Goal: Information Seeking & Learning: Learn about a topic

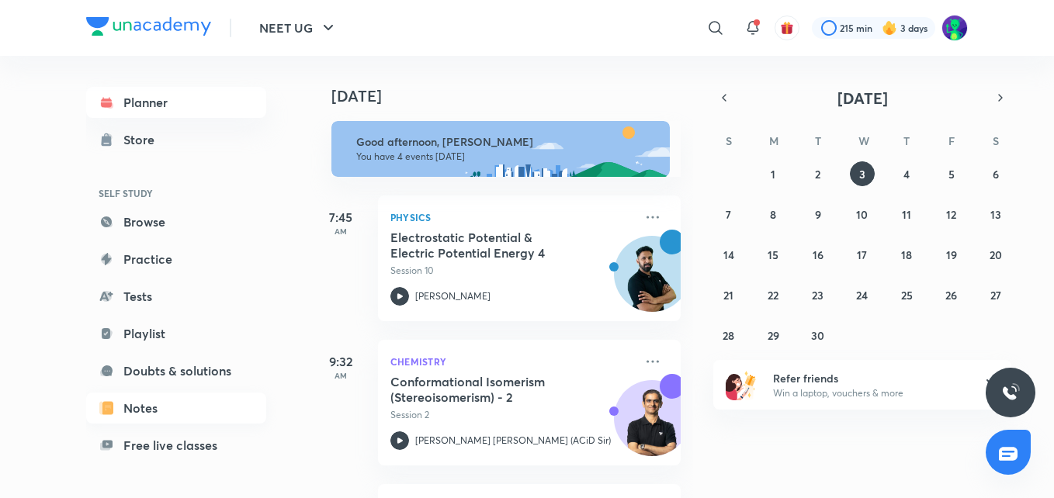
click at [143, 402] on link "Notes" at bounding box center [176, 408] width 180 height 31
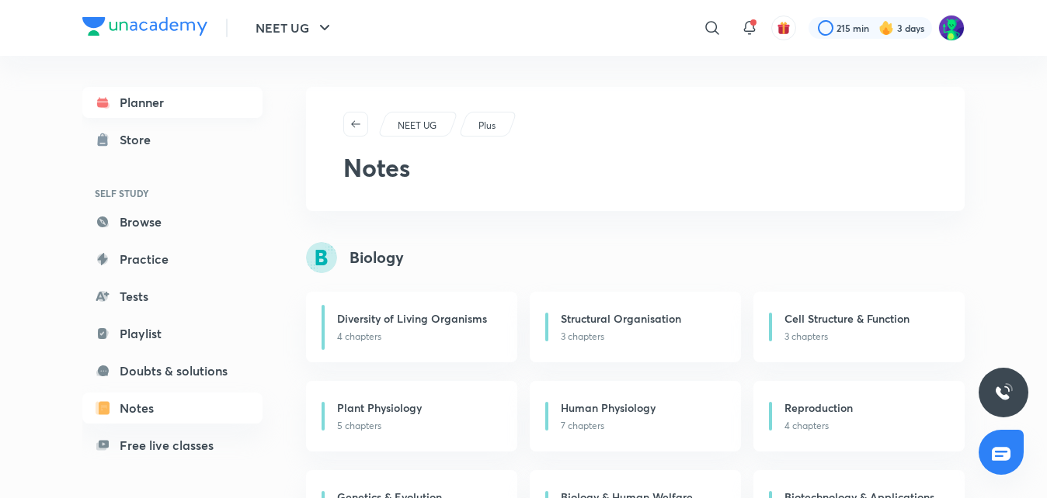
click at [136, 97] on link "Planner" at bounding box center [172, 102] width 180 height 31
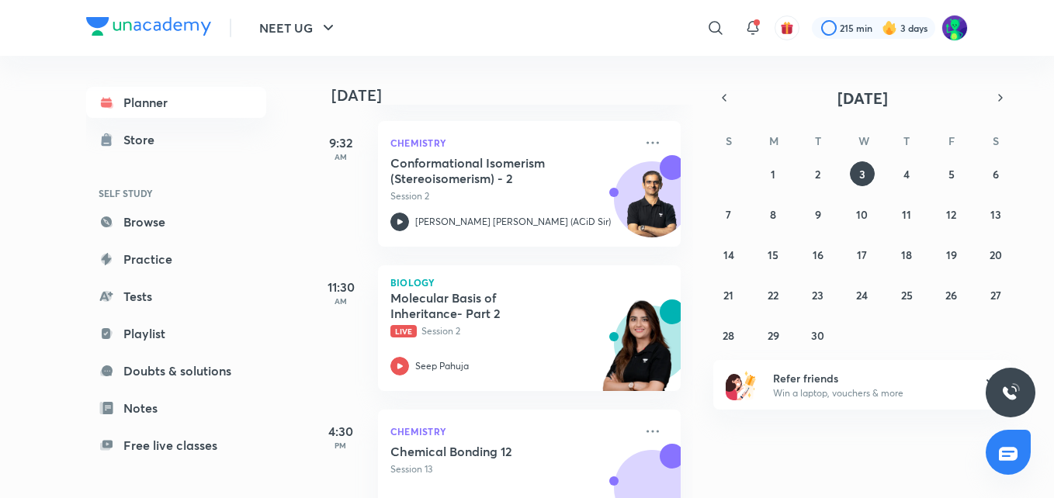
scroll to position [280, 0]
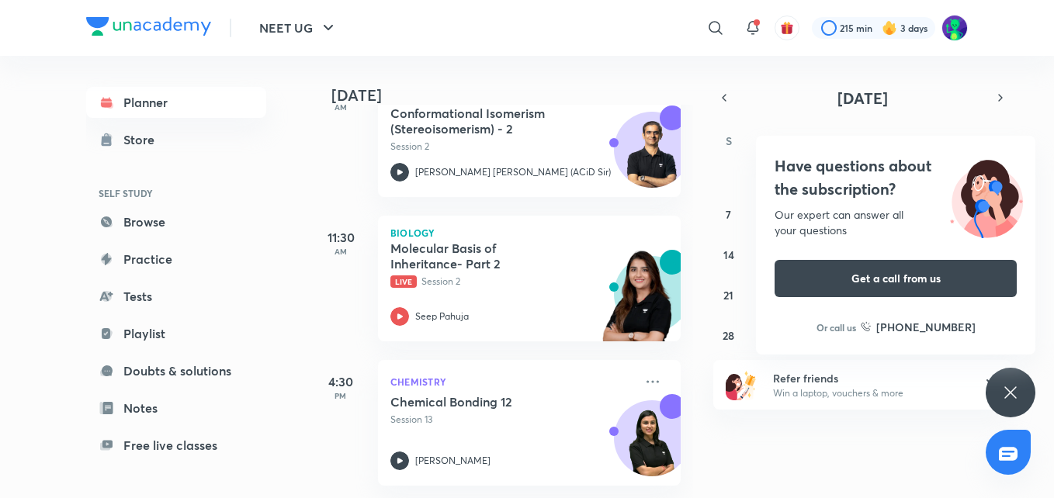
click at [1029, 389] on div "Have questions about the subscription? Our expert can answer all your questions…" at bounding box center [1011, 393] width 50 height 50
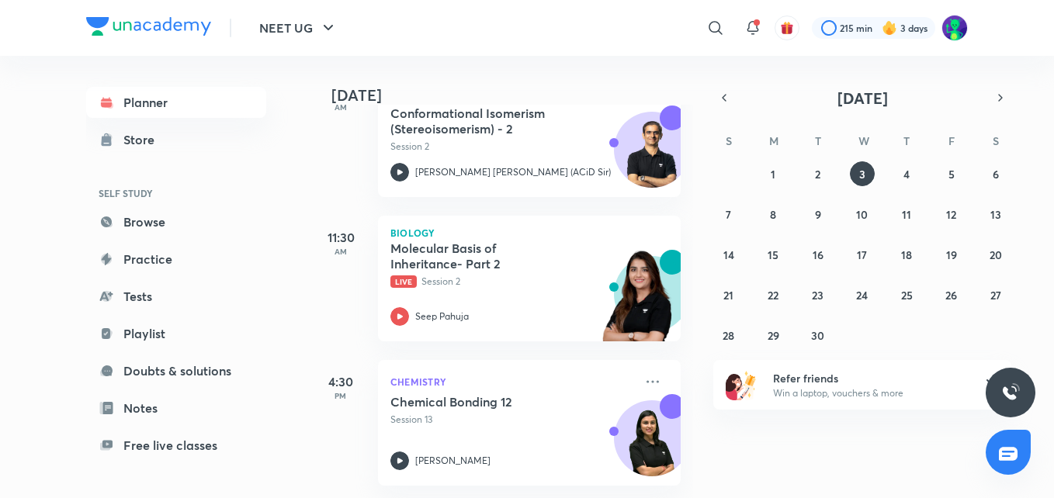
click at [1029, 389] on div at bounding box center [1011, 393] width 50 height 50
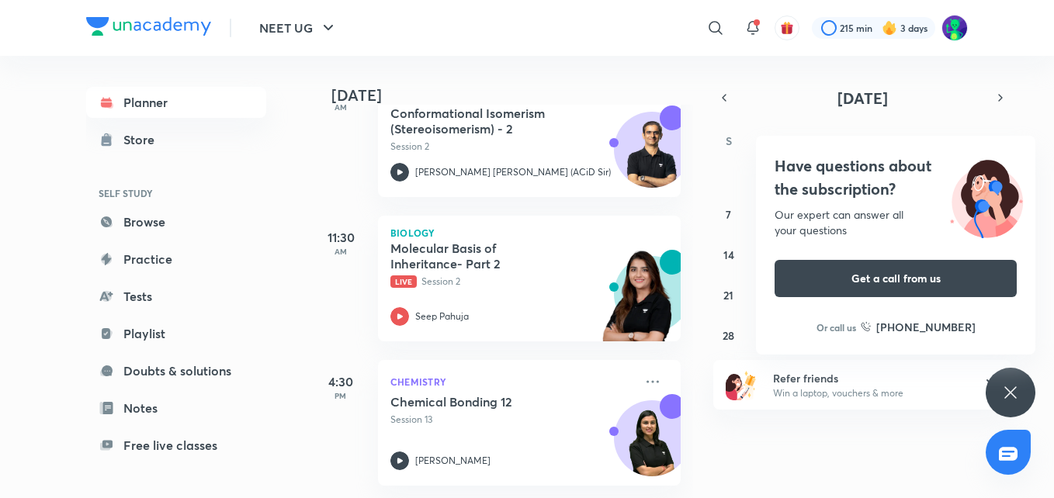
click at [1029, 389] on div "Have questions about the subscription? Our expert can answer all your questions…" at bounding box center [1011, 393] width 50 height 50
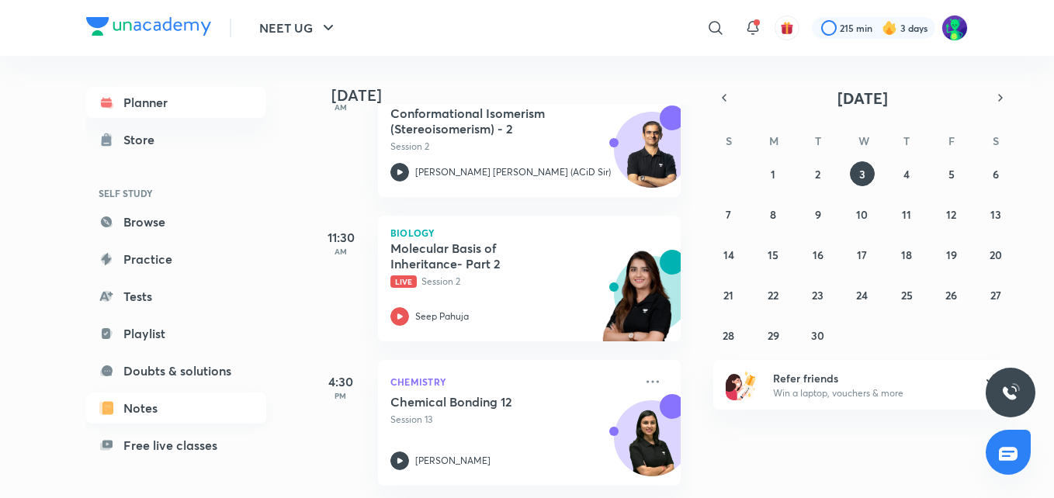
click at [182, 408] on link "Notes" at bounding box center [176, 408] width 180 height 31
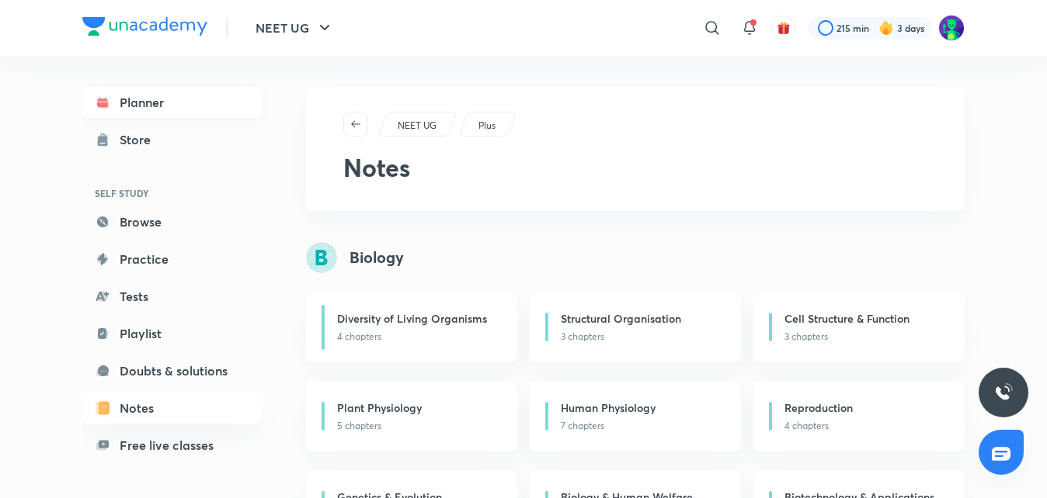
click at [165, 95] on link "Planner" at bounding box center [172, 102] width 180 height 31
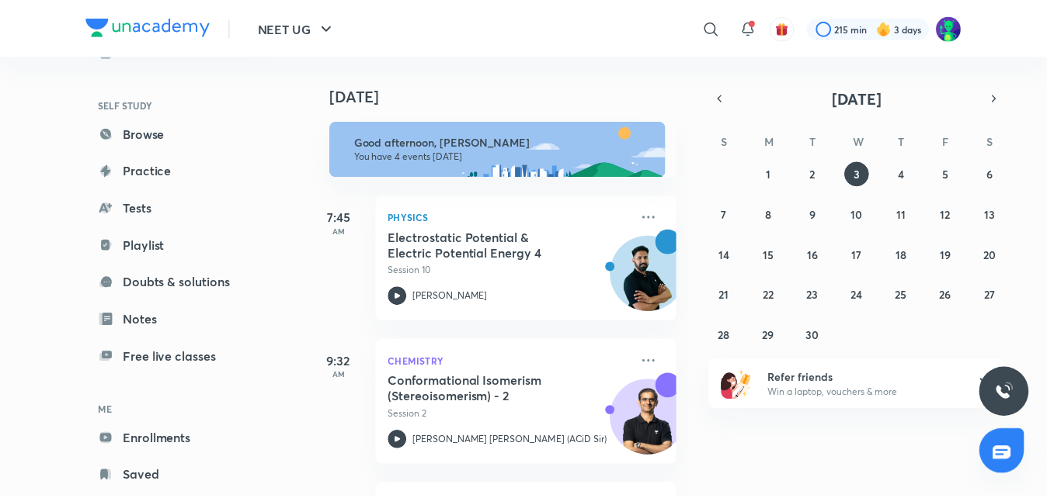
scroll to position [126, 0]
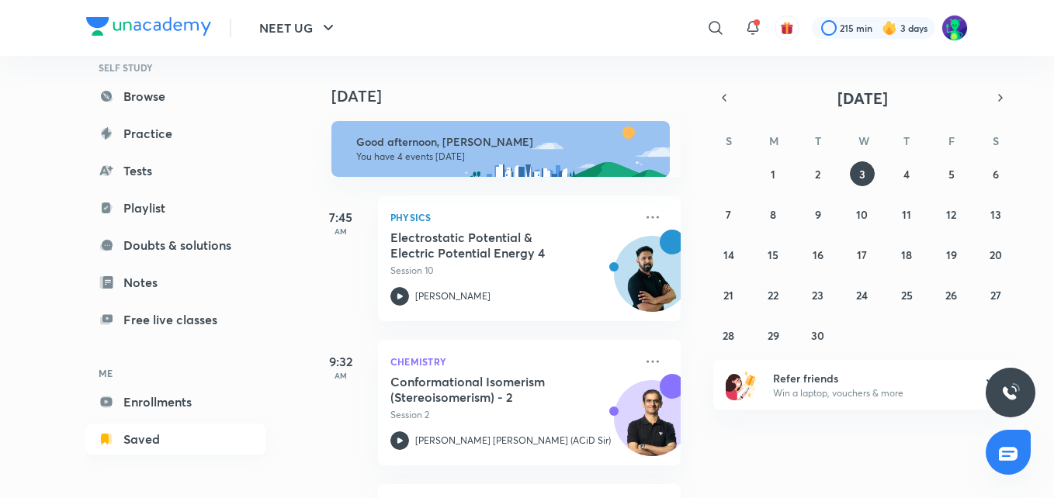
click at [142, 440] on link "Saved" at bounding box center [176, 439] width 180 height 31
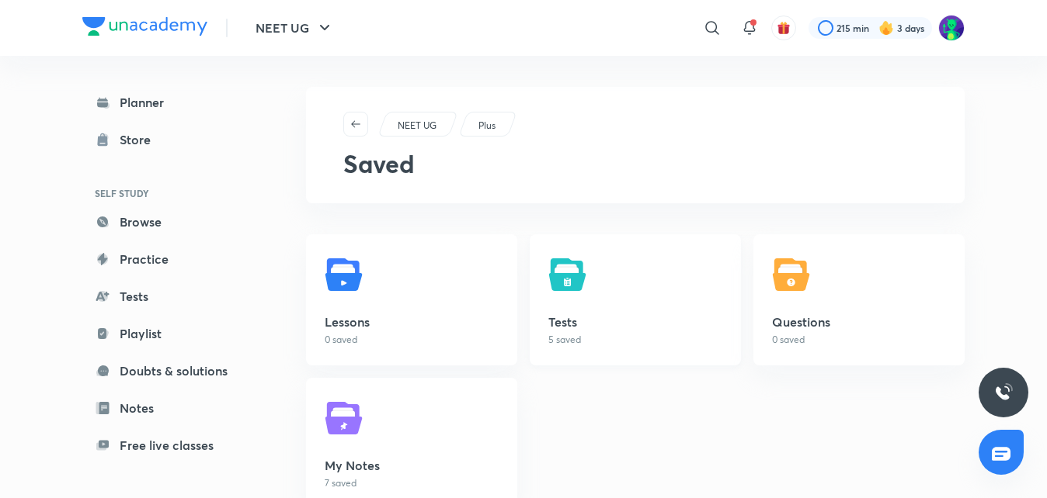
click at [570, 276] on img at bounding box center [569, 274] width 43 height 43
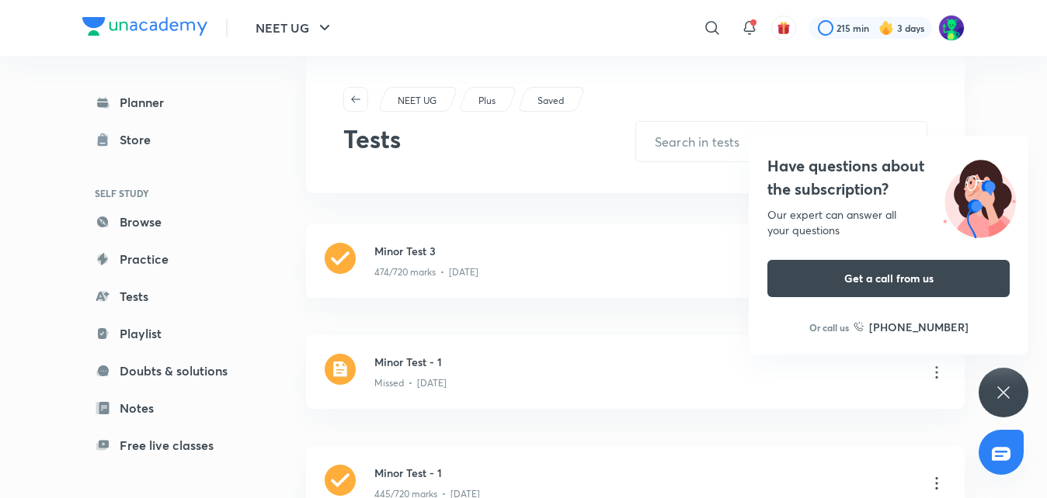
scroll to position [30, 0]
click at [1007, 380] on div "Have questions about the subscription? Our expert can answer all your questions…" at bounding box center [1003, 393] width 50 height 50
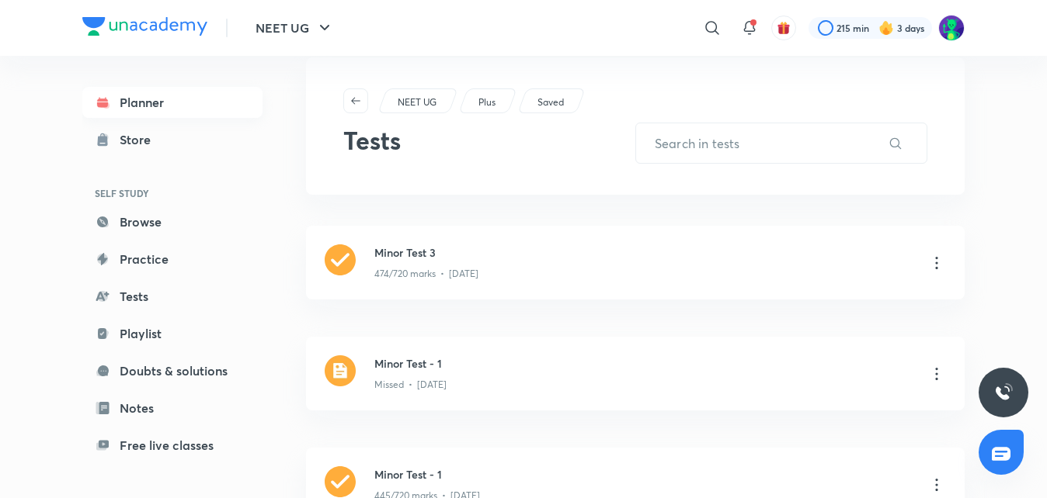
click at [211, 106] on link "Planner" at bounding box center [172, 102] width 180 height 31
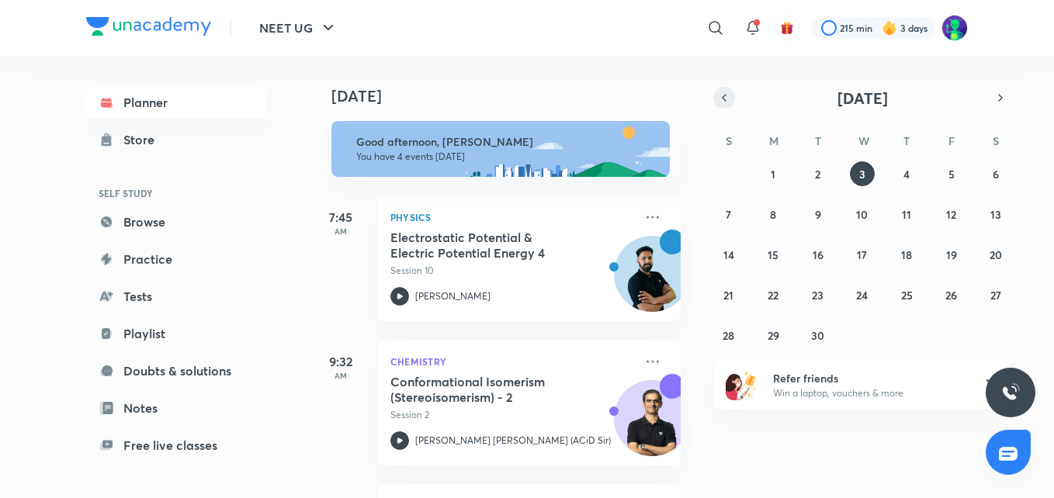
click at [724, 100] on icon "button" at bounding box center [724, 98] width 12 height 14
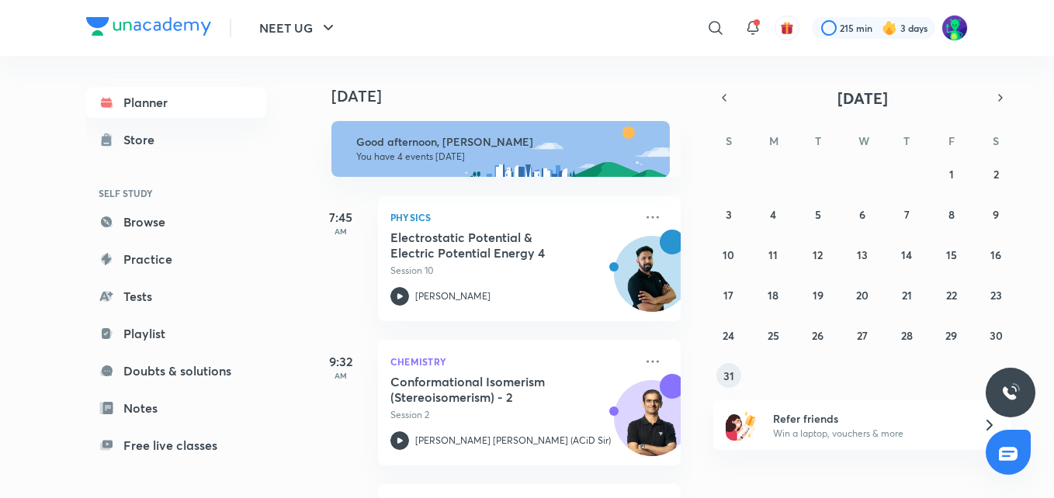
click at [735, 371] on button "31" at bounding box center [729, 375] width 25 height 25
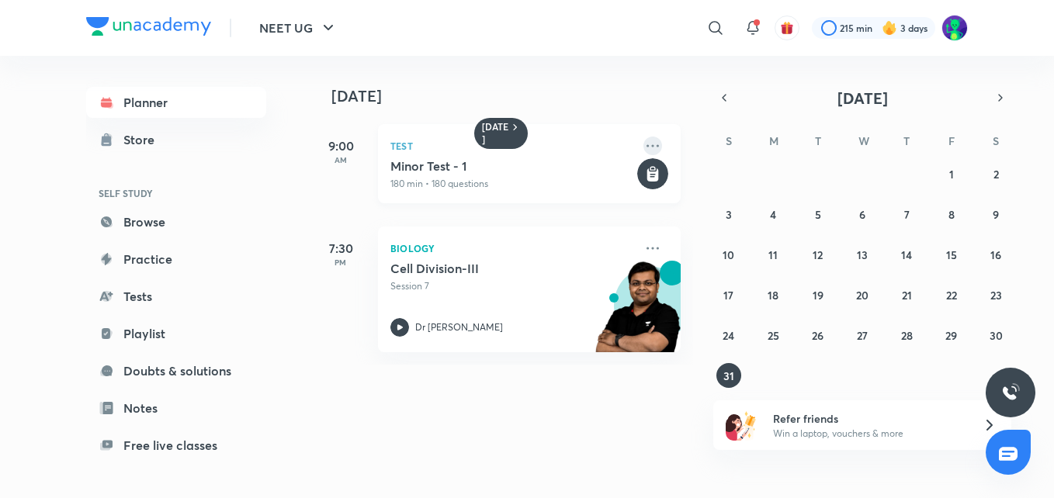
click at [644, 146] on icon at bounding box center [653, 146] width 19 height 19
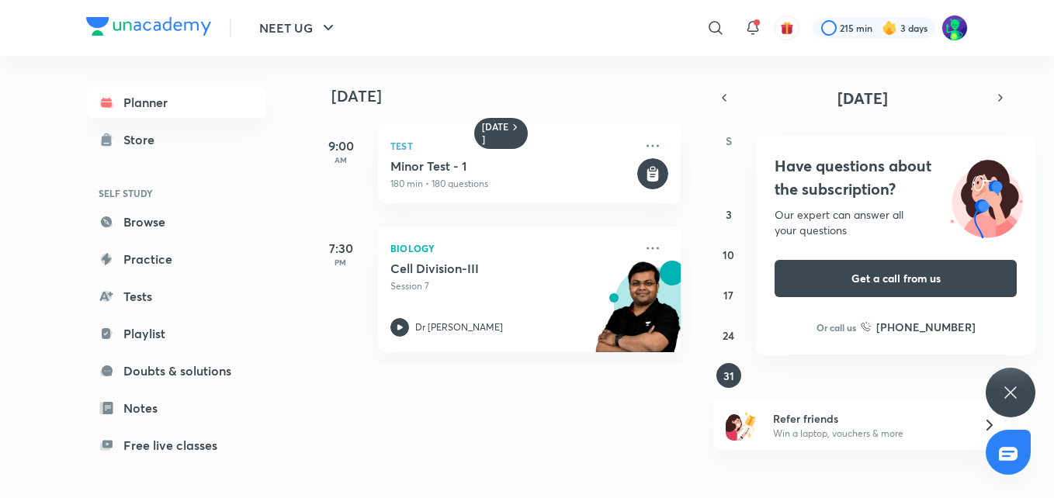
click at [1017, 380] on div "Have questions about the subscription? Our expert can answer all your questions…" at bounding box center [1011, 393] width 50 height 50
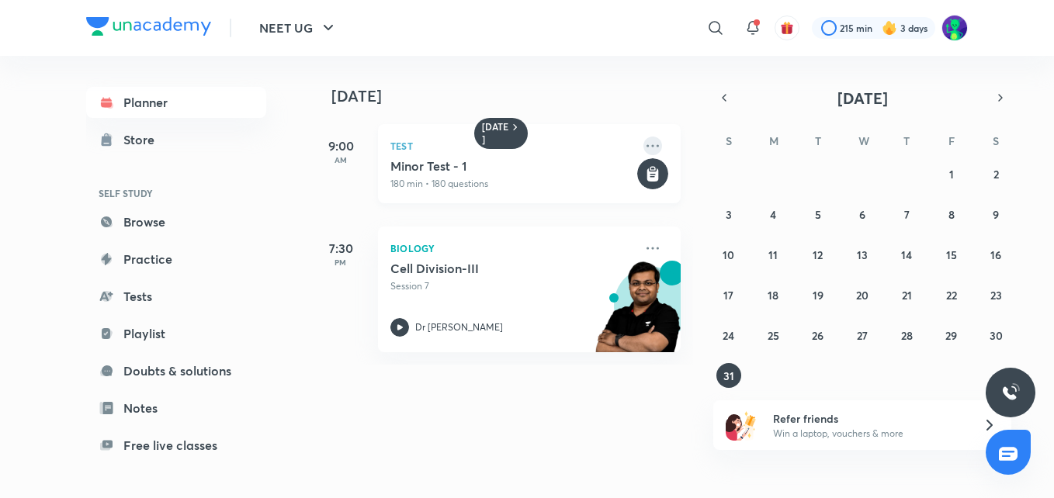
click at [644, 143] on icon at bounding box center [653, 146] width 19 height 19
click at [637, 171] on rect at bounding box center [652, 173] width 31 height 31
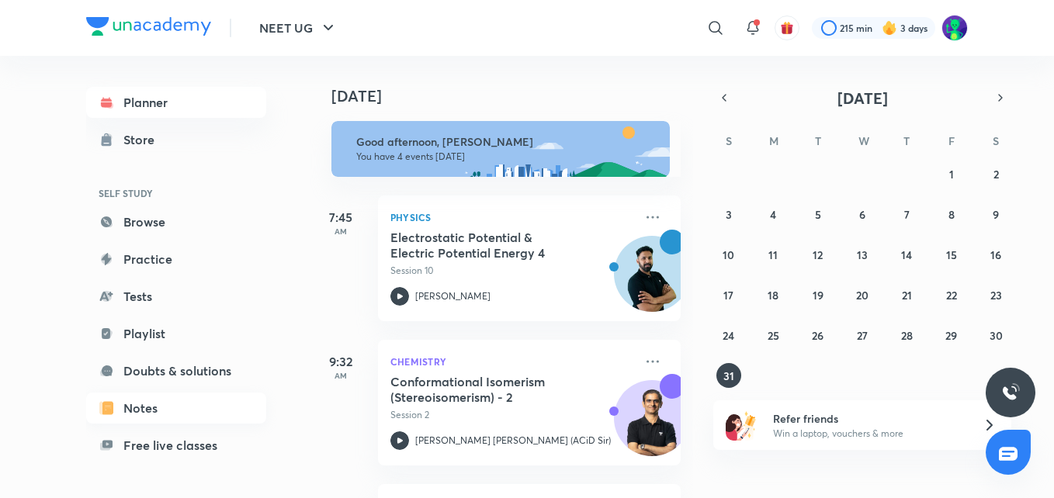
click at [189, 409] on link "Notes" at bounding box center [176, 408] width 180 height 31
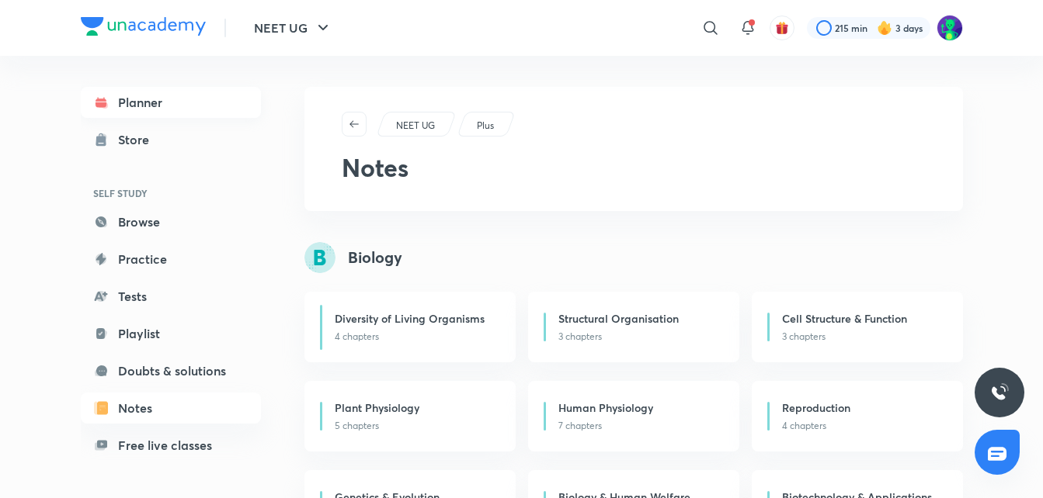
click at [189, 103] on link "Planner" at bounding box center [171, 102] width 180 height 31
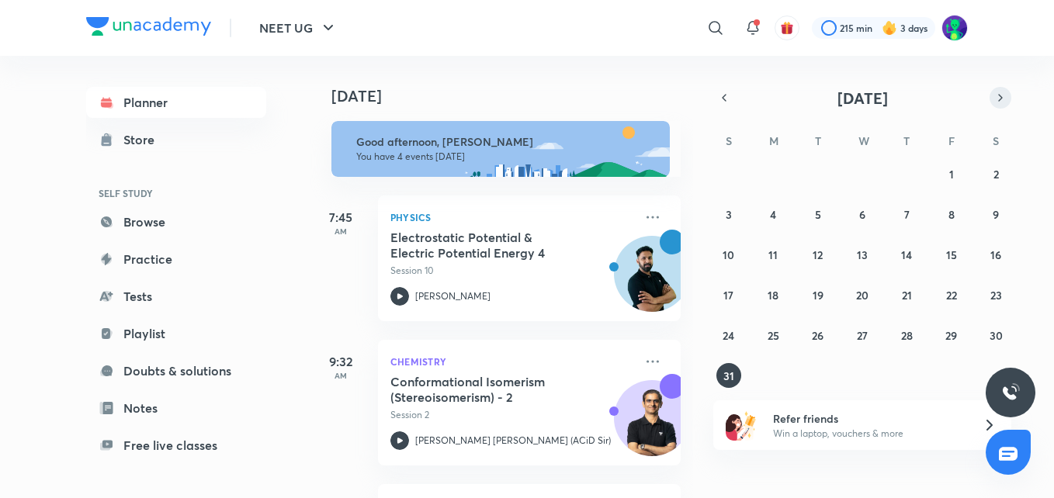
click at [1000, 102] on icon "button" at bounding box center [1001, 98] width 12 height 14
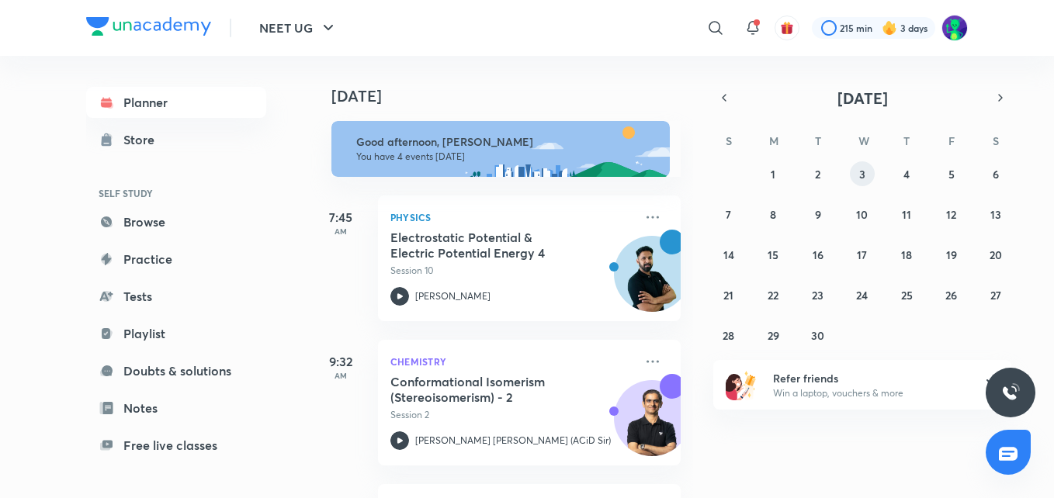
click at [865, 175] on abbr "3" at bounding box center [863, 174] width 6 height 15
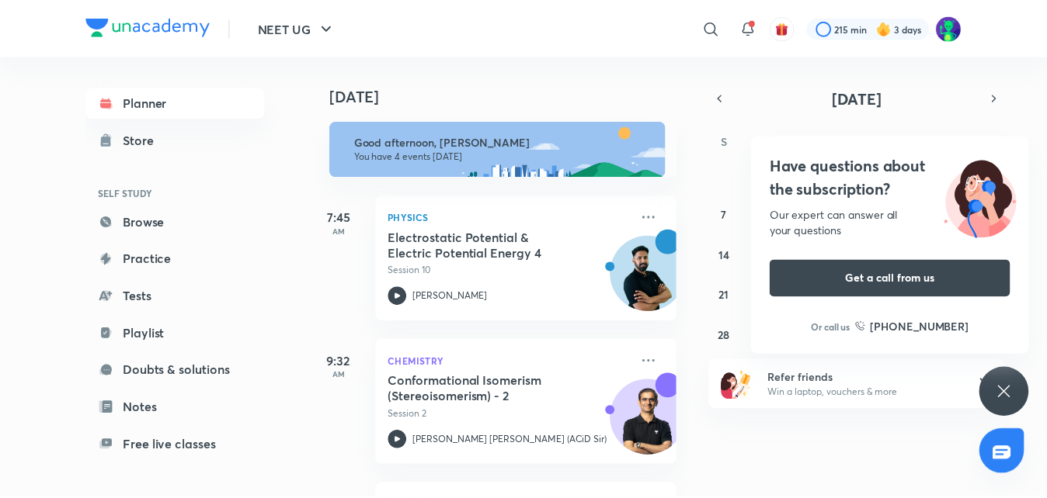
scroll to position [126, 0]
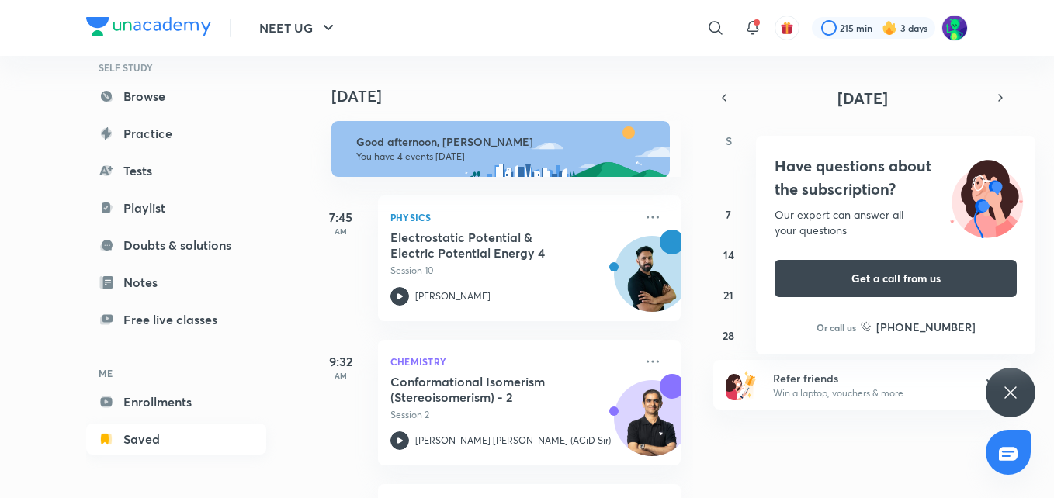
click at [156, 430] on link "Saved" at bounding box center [176, 439] width 180 height 31
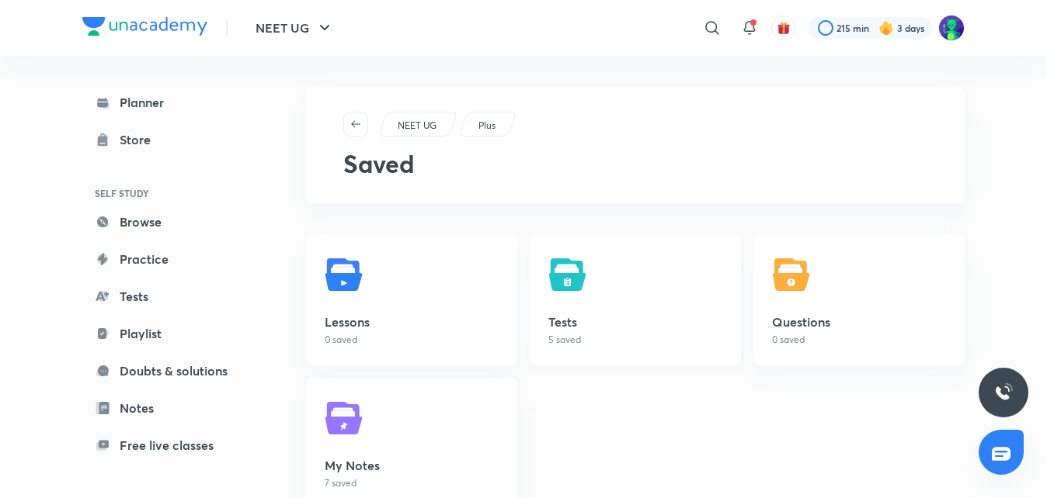
click at [563, 277] on img at bounding box center [569, 274] width 43 height 43
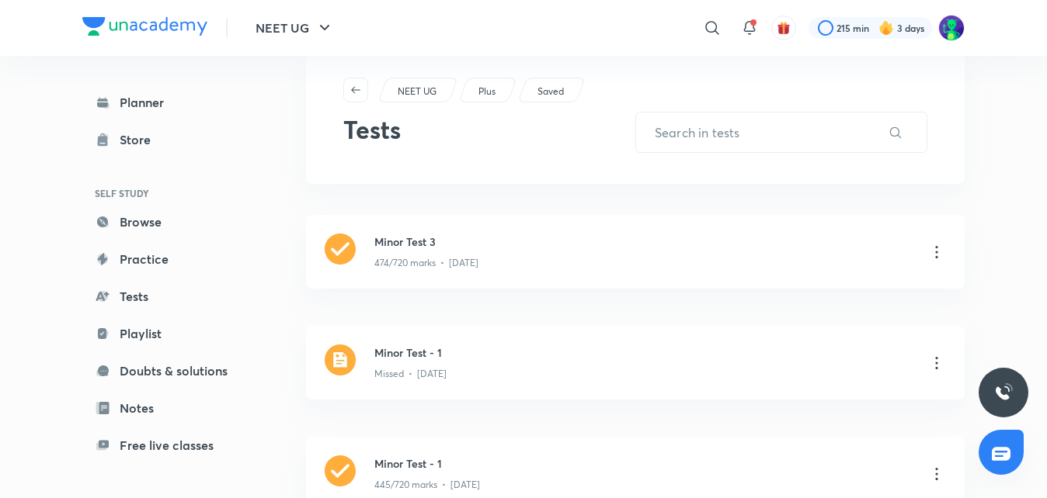
scroll to position [34, 0]
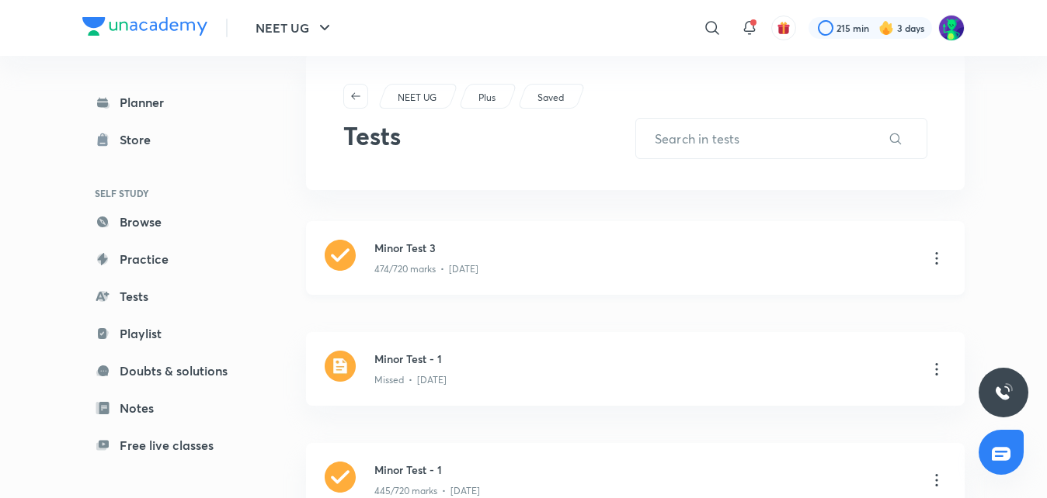
click at [936, 254] on icon at bounding box center [936, 258] width 2 height 12
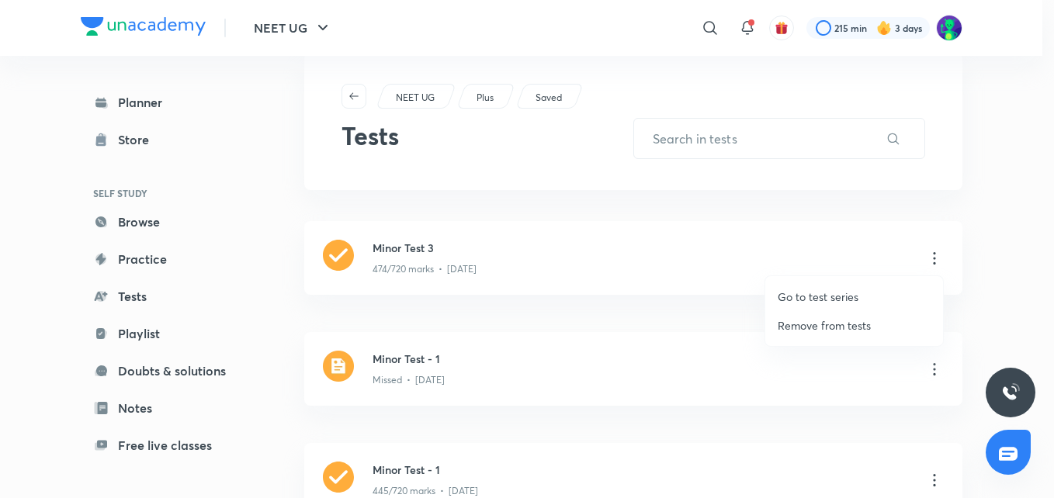
click at [610, 271] on div at bounding box center [527, 249] width 1054 height 498
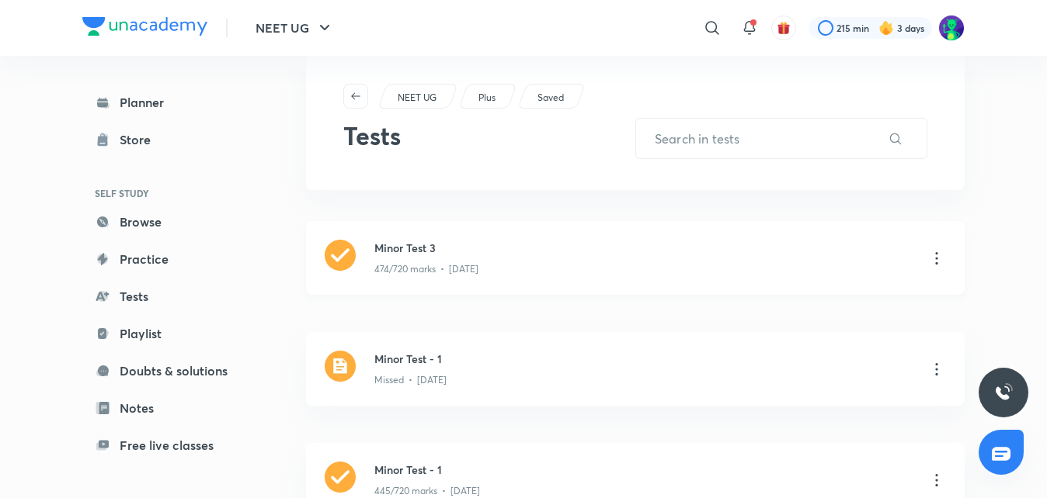
click at [443, 255] on h3 "Minor Test 3" at bounding box center [644, 248] width 540 height 16
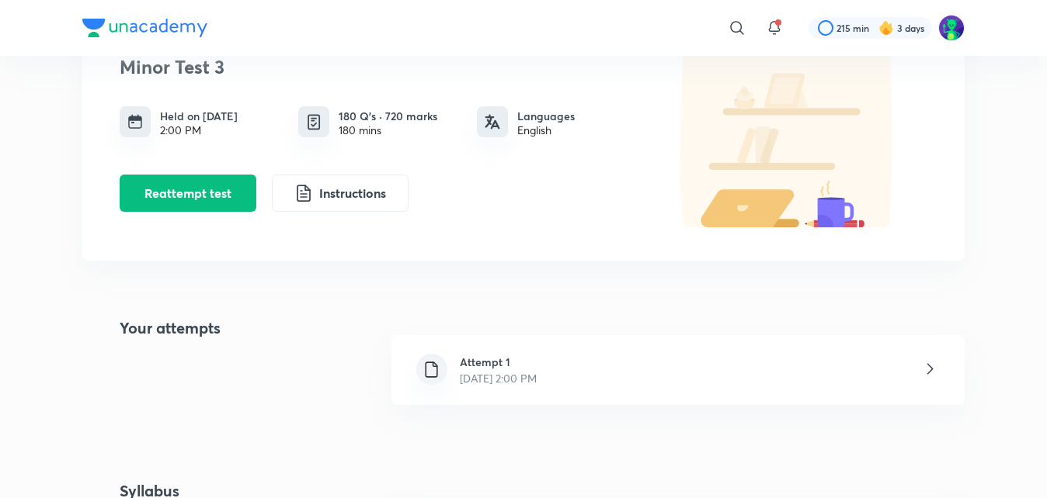
scroll to position [122, 0]
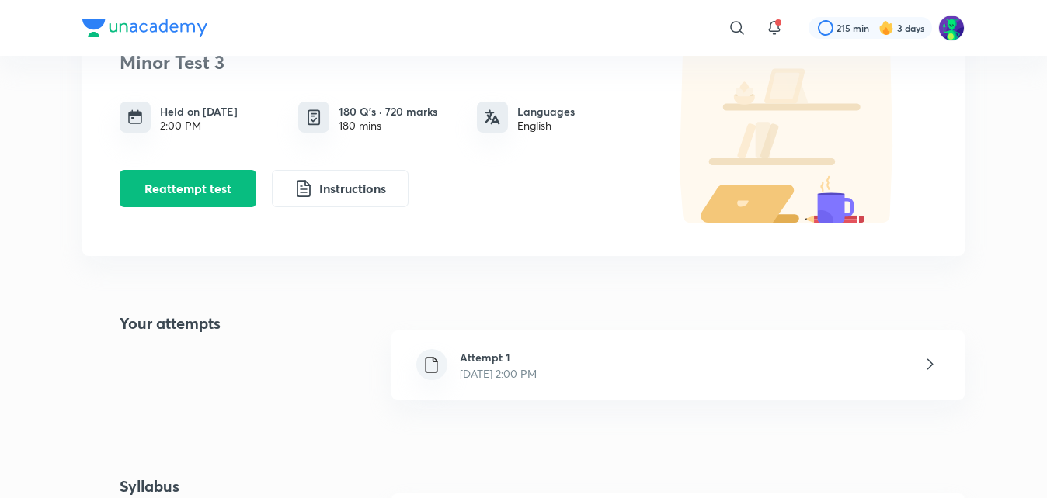
click at [486, 371] on p "[DATE] 2:00 PM" at bounding box center [498, 374] width 77 height 16
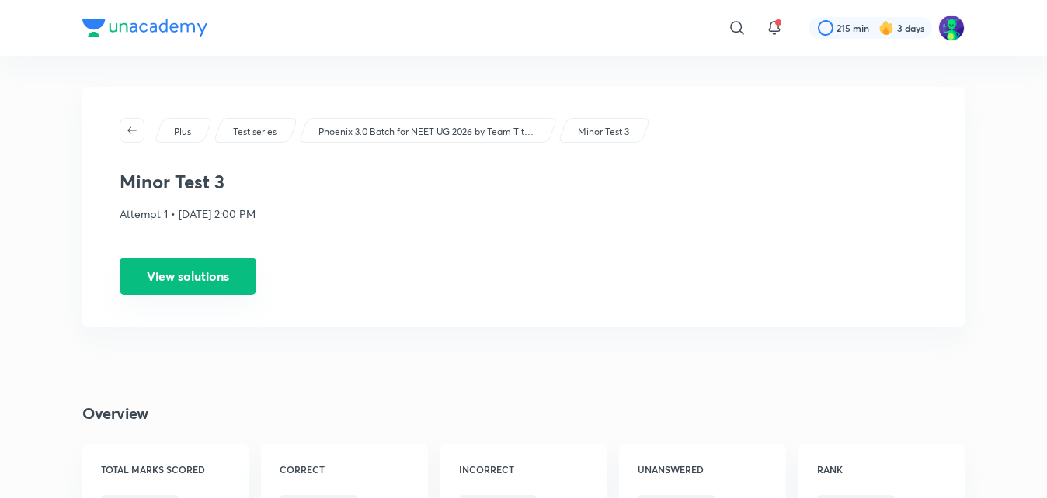
click at [232, 283] on button "View solutions" at bounding box center [188, 276] width 137 height 37
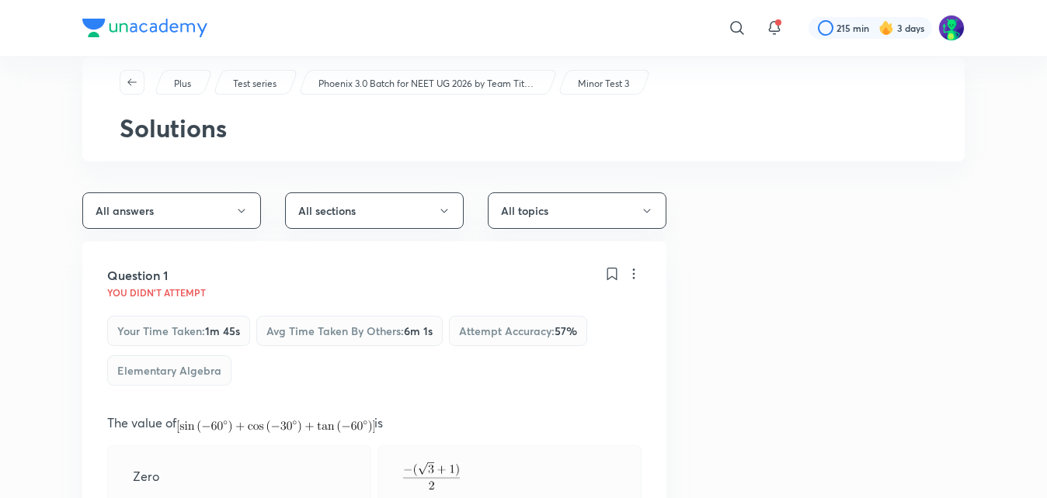
scroll to position [31, 0]
click at [232, 213] on button "All answers" at bounding box center [171, 209] width 179 height 36
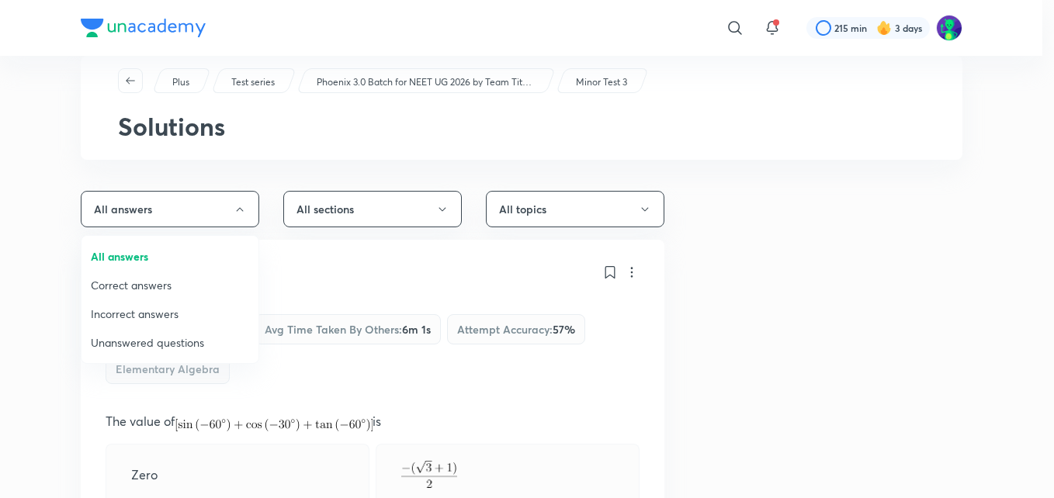
click at [190, 318] on span "Incorrect answers" at bounding box center [170, 314] width 158 height 16
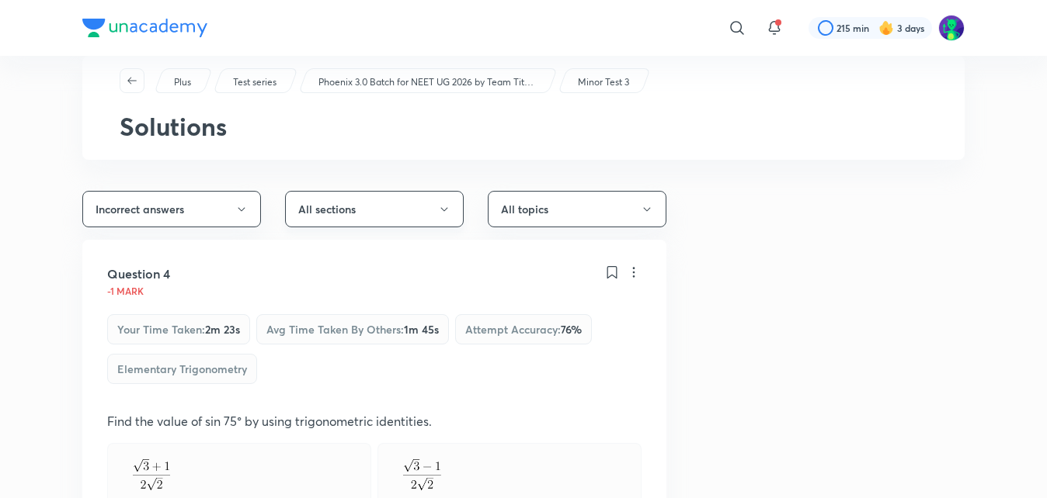
click at [453, 207] on button "All sections" at bounding box center [374, 209] width 179 height 36
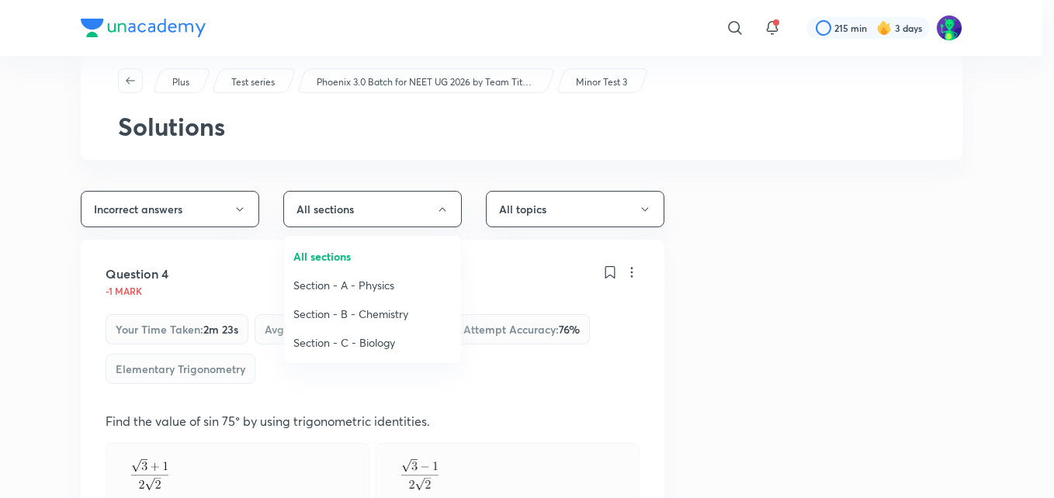
click at [399, 303] on li "Section - B - Chemistry" at bounding box center [372, 314] width 177 height 29
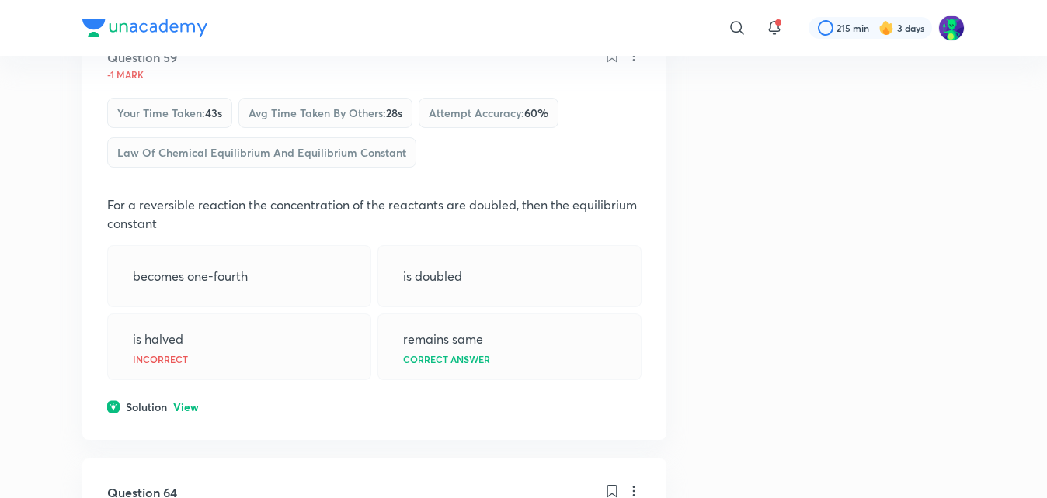
scroll to position [714, 0]
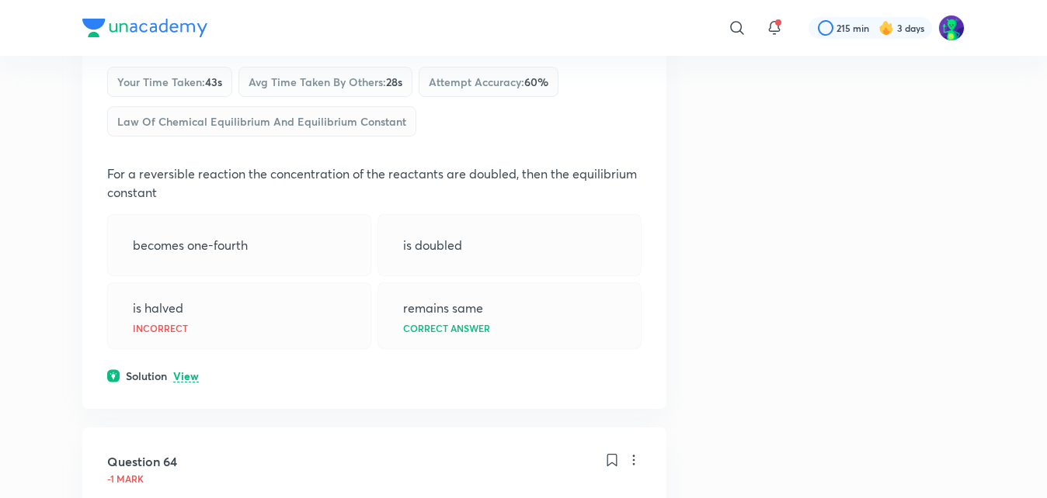
click at [186, 373] on p "View" at bounding box center [186, 377] width 26 height 12
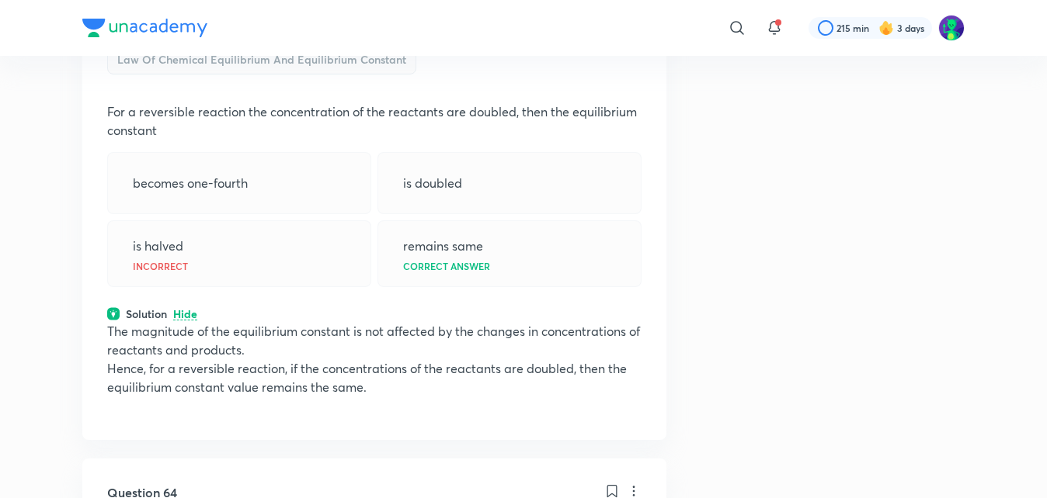
scroll to position [808, 0]
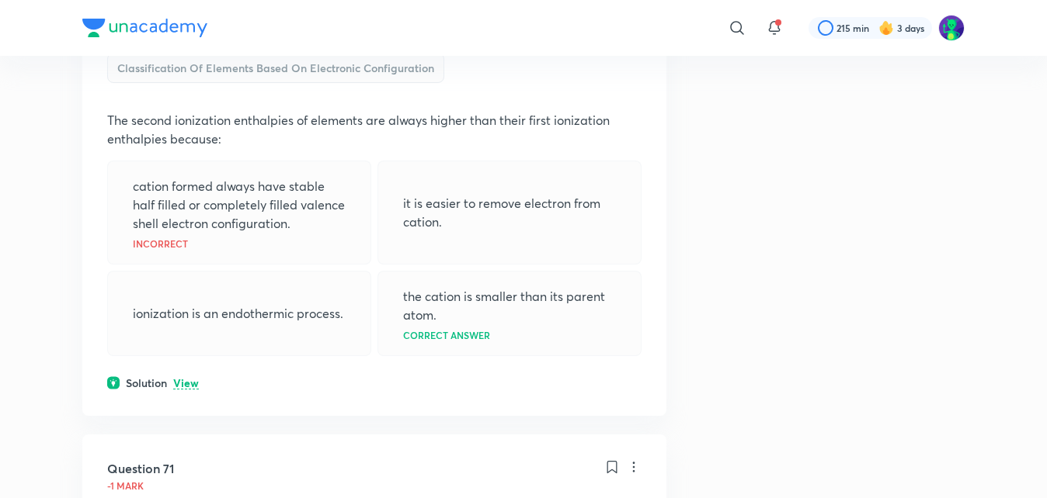
scroll to position [1398, 0]
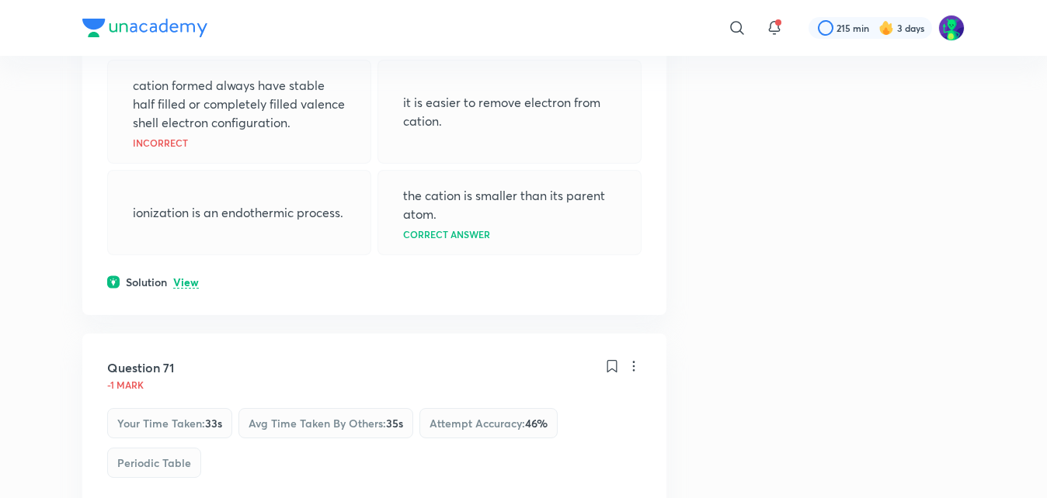
click at [185, 283] on p "View" at bounding box center [186, 283] width 26 height 12
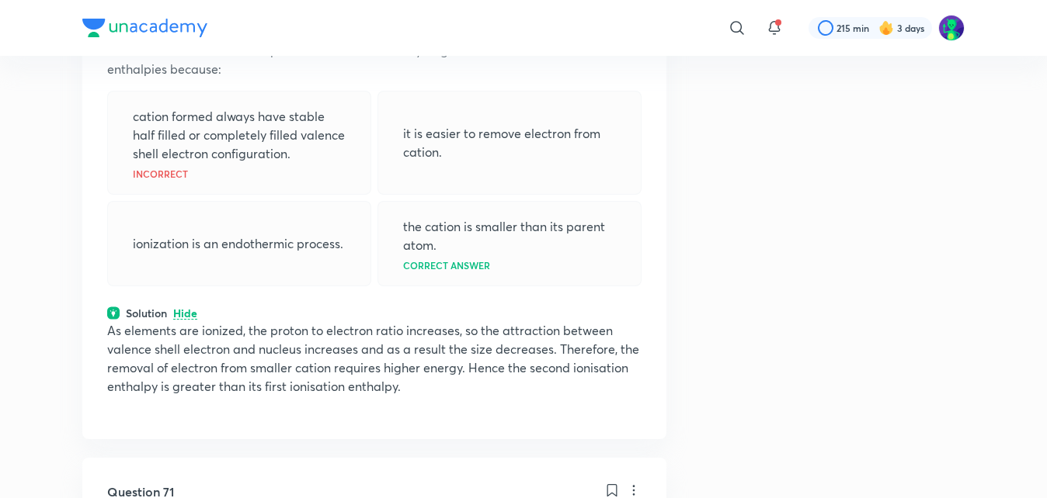
scroll to position [1336, 0]
